Goal: Check status: Check status

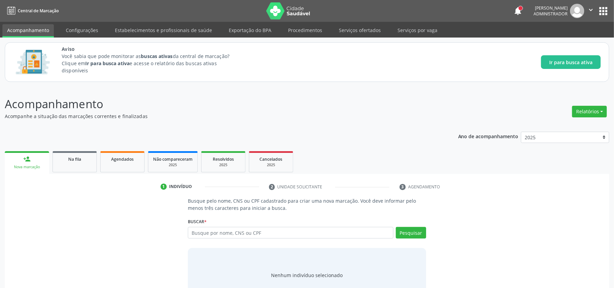
scroll to position [25, 0]
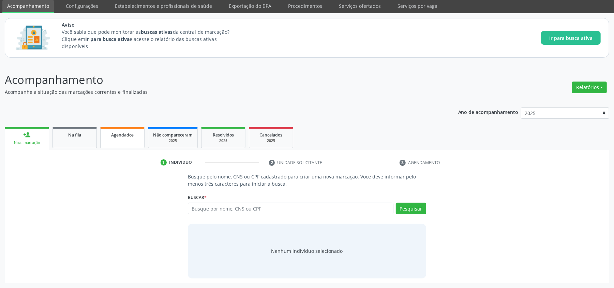
click at [120, 134] on span "Agendados" at bounding box center [122, 135] width 22 height 6
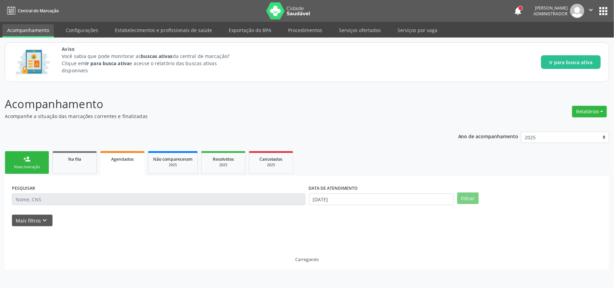
scroll to position [0, 0]
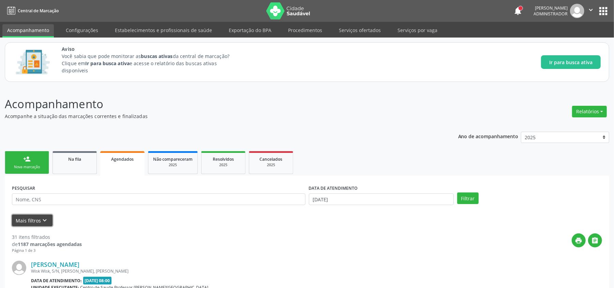
click at [46, 220] on icon "keyboard_arrow_down" at bounding box center [44, 219] width 7 height 7
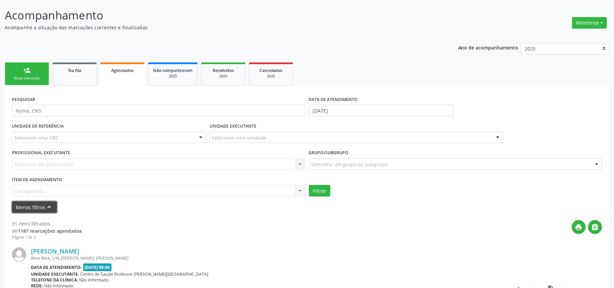
scroll to position [91, 0]
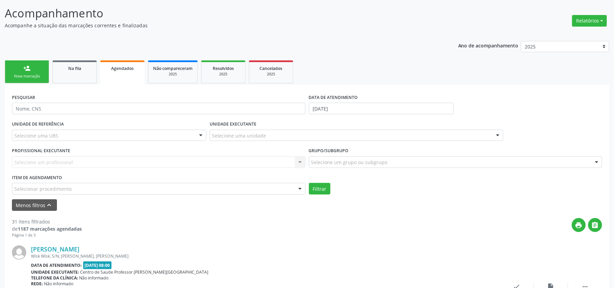
click at [84, 133] on div "Selecione uma UBS" at bounding box center [109, 135] width 194 height 12
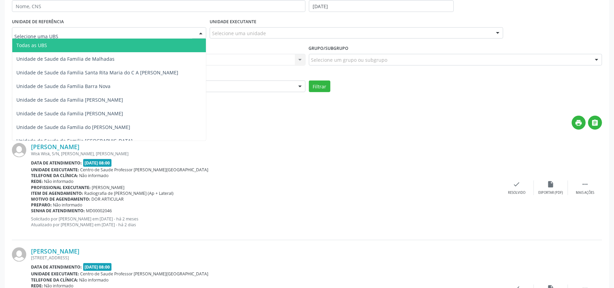
scroll to position [136, 0]
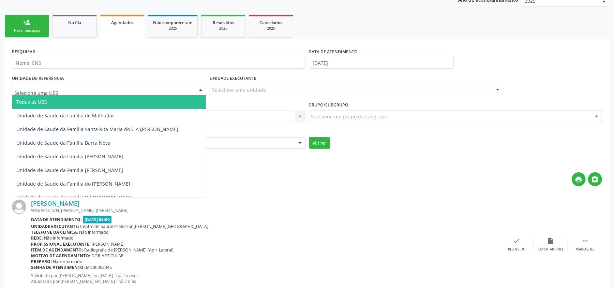
click at [246, 84] on div "Selecione uma unidade" at bounding box center [356, 90] width 293 height 12
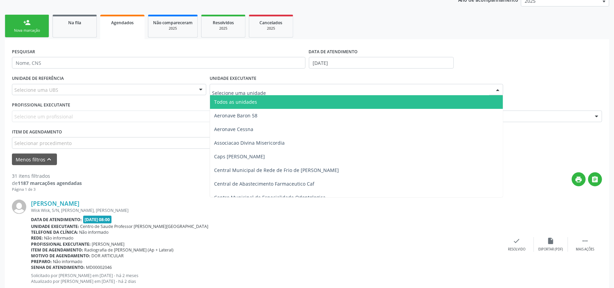
click at [85, 119] on div "Selecione um profissional Nenhum resultado encontrado para: " " Não há nenhuma …" at bounding box center [158, 116] width 293 height 12
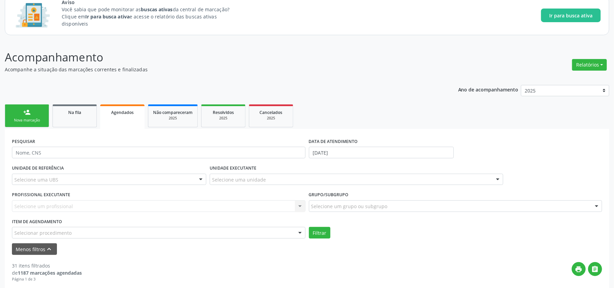
scroll to position [0, 0]
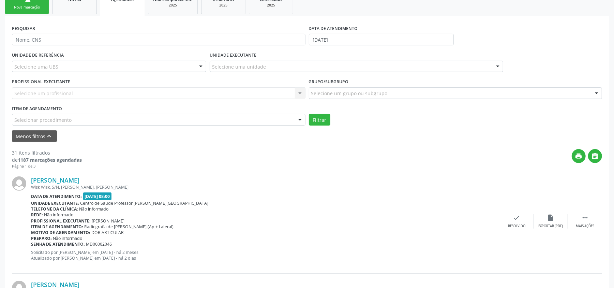
scroll to position [182, 0]
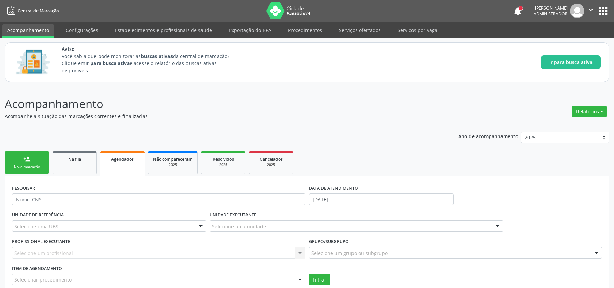
scroll to position [182, 0]
